Goal: Transaction & Acquisition: Subscribe to service/newsletter

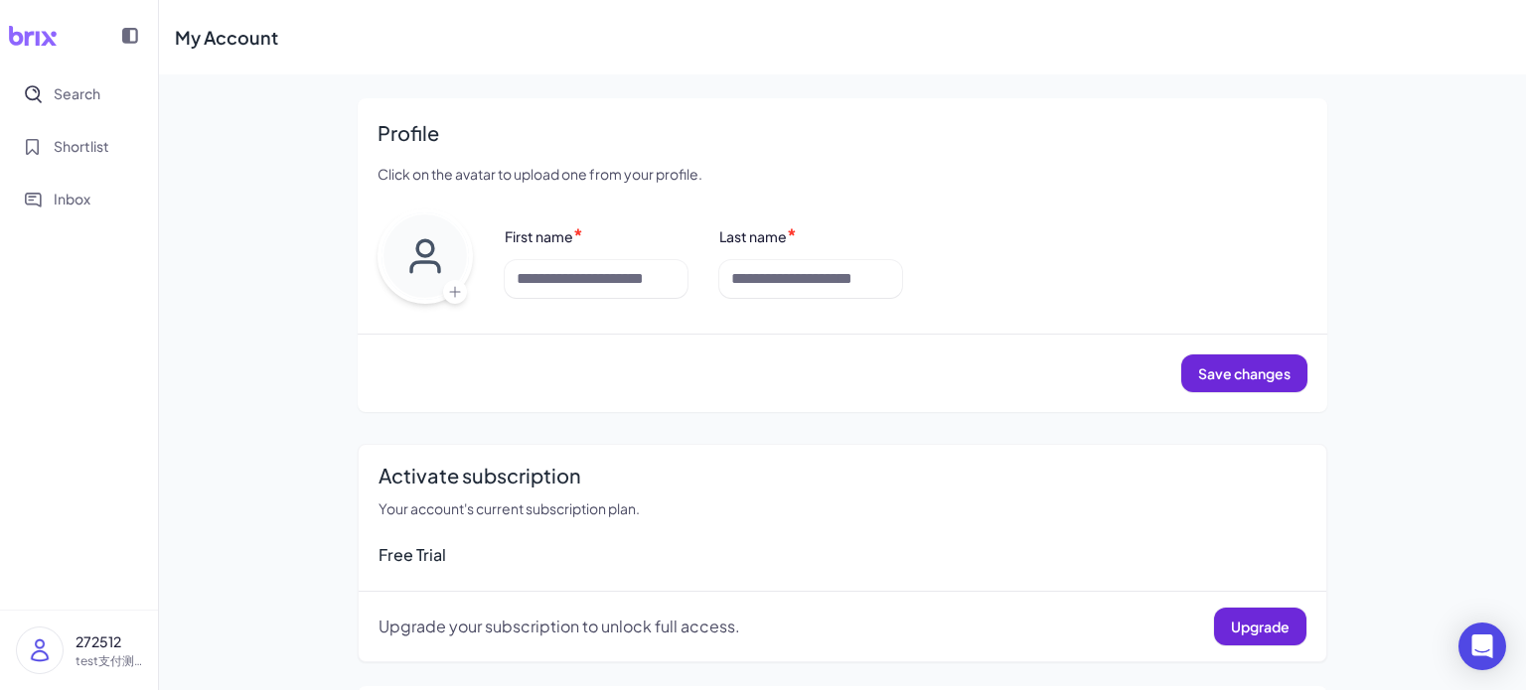
scroll to position [18, 0]
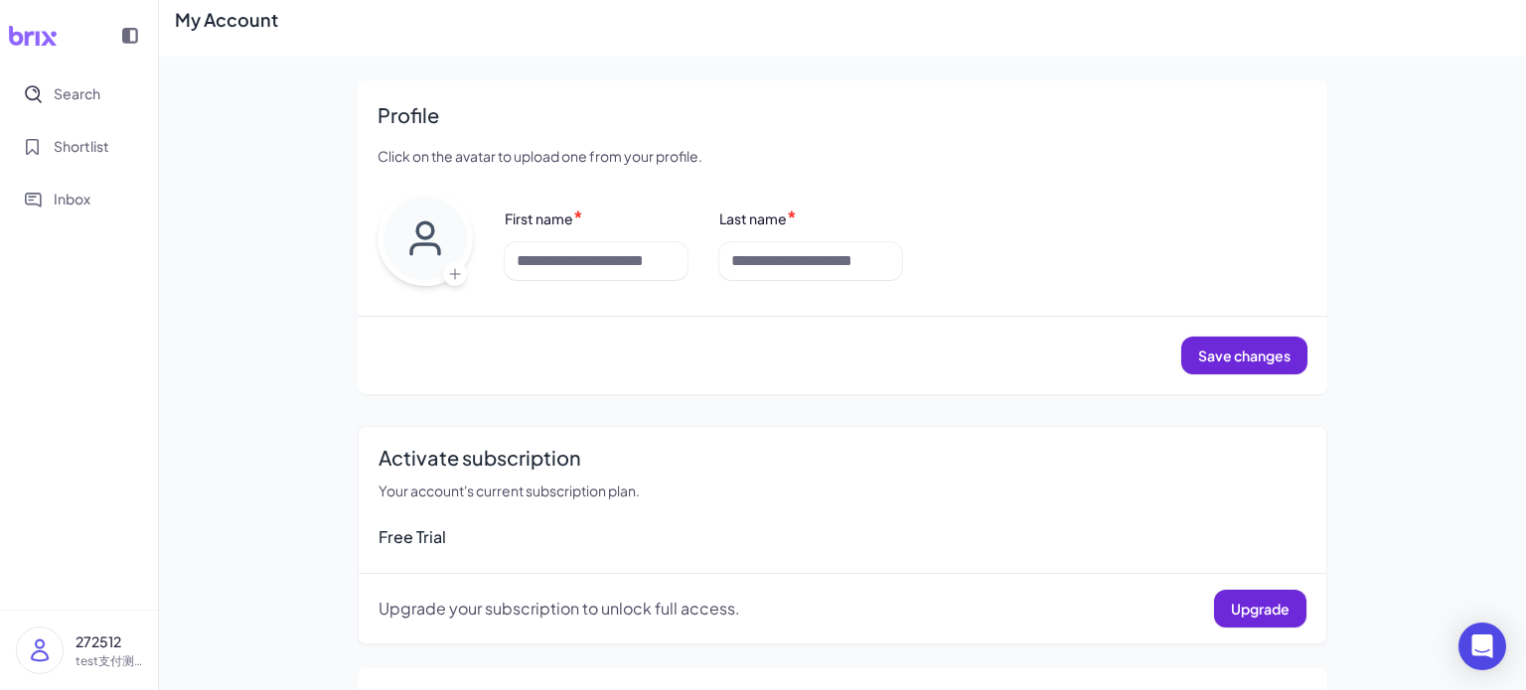
drag, startPoint x: 1386, startPoint y: 432, endPoint x: 1363, endPoint y: 466, distance: 40.8
click at [1386, 432] on div "My Account Profile Click on the avatar to upload one from your profile. First n…" at bounding box center [842, 437] width 1367 height 910
click at [55, 330] on nav "Search Shortlist Inbox" at bounding box center [79, 341] width 158 height 538
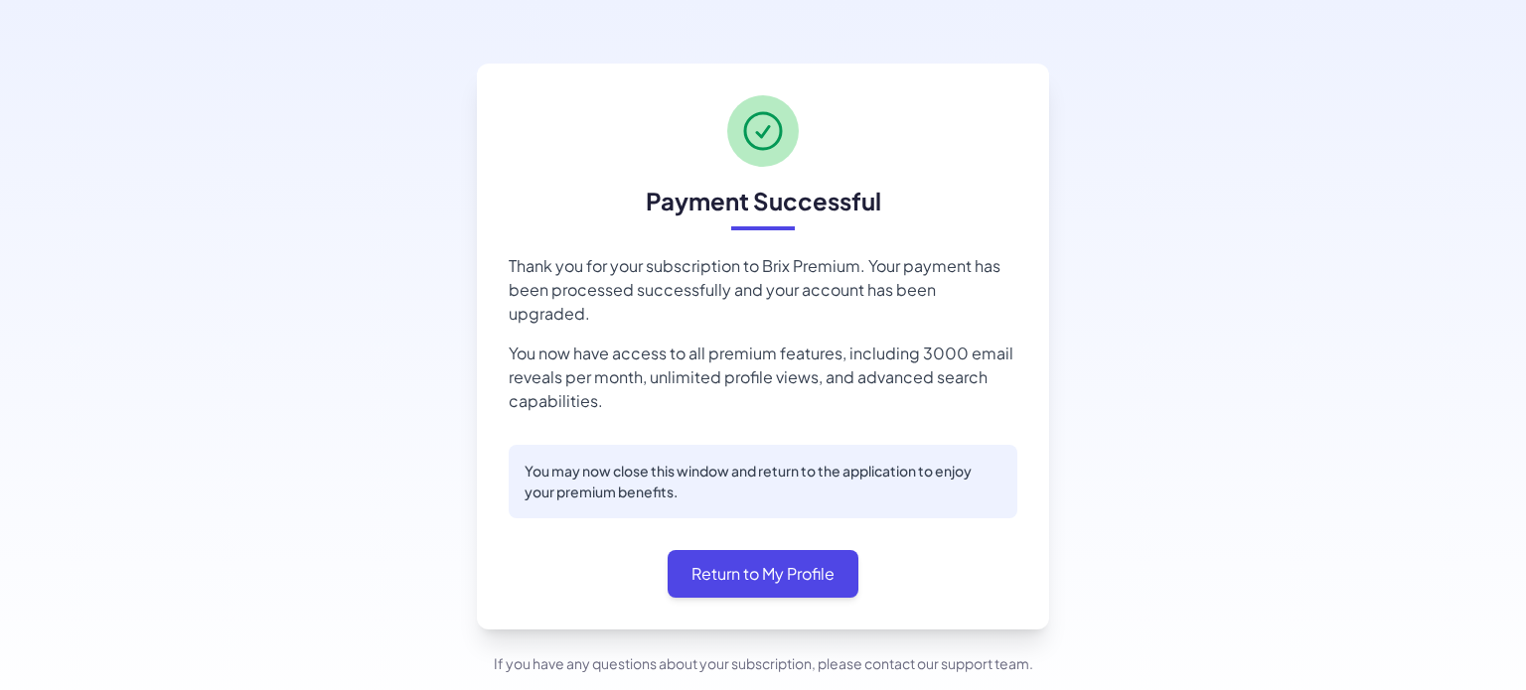
scroll to position [24, 0]
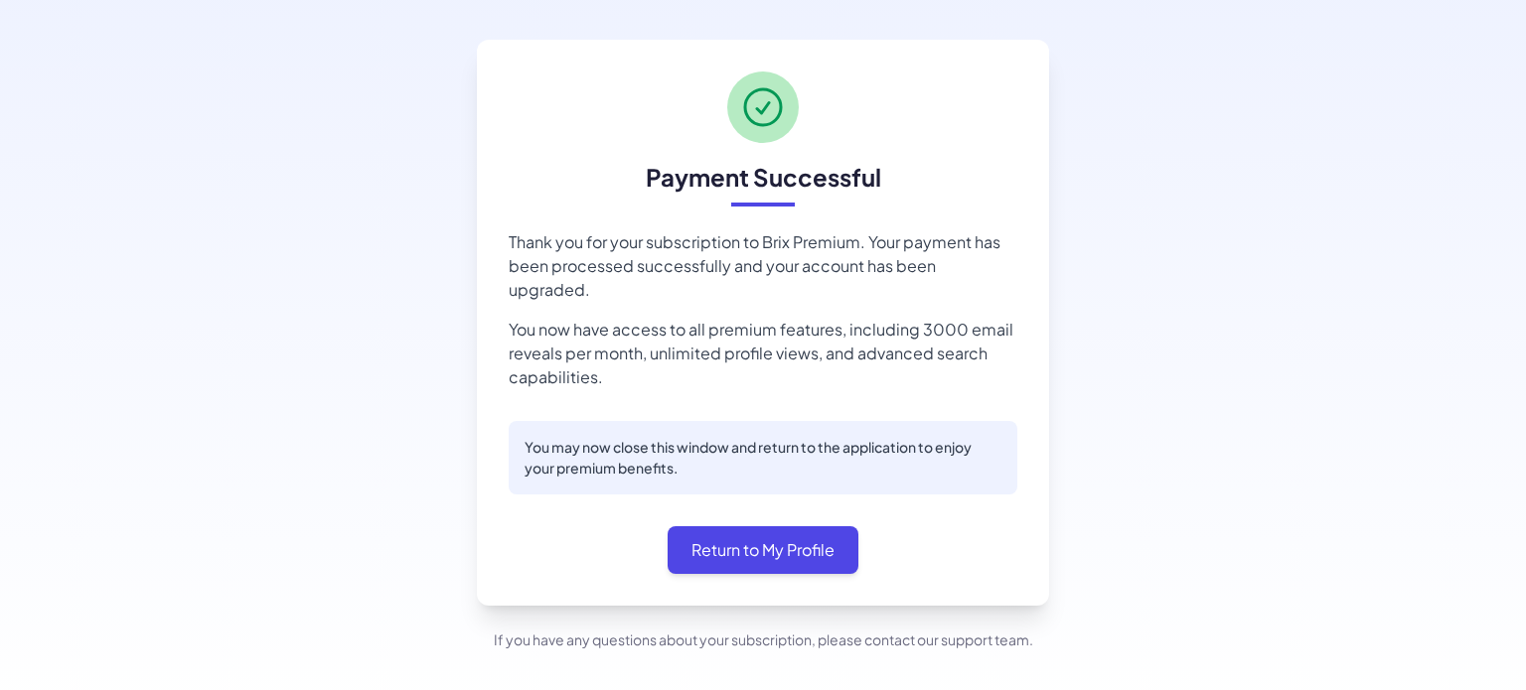
click at [0, 363] on div "Payment Successful Thank you for your subscription to Brix Premium. Your paymen…" at bounding box center [763, 345] width 1526 height 738
click at [163, 357] on div "Payment Successful Thank you for your subscription to Brix Premium. Your paymen…" at bounding box center [763, 345] width 1526 height 738
click at [1057, 379] on div "Payment Successful Thank you for your subscription to Brix Premium. Your paymen…" at bounding box center [763, 345] width 1526 height 738
click at [28, 241] on div "Payment Successful Thank you for your subscription to Brix Premium. Your paymen…" at bounding box center [763, 345] width 1526 height 738
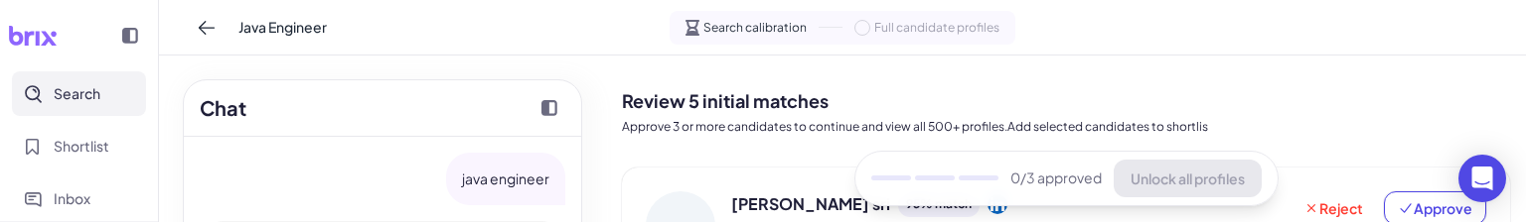
scroll to position [112, 0]
